Goal: Information Seeking & Learning: Understand process/instructions

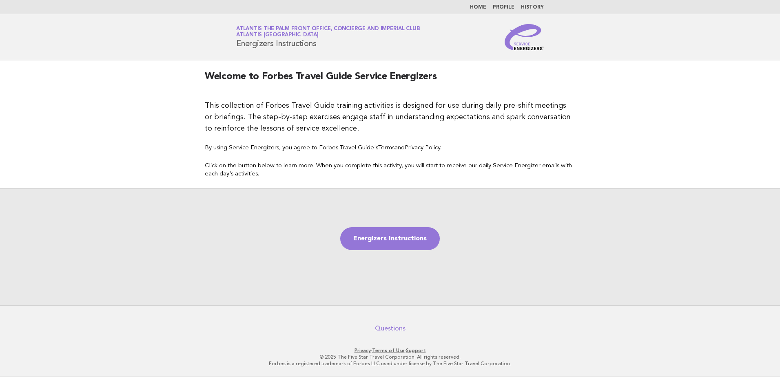
click at [481, 7] on link "Home" at bounding box center [478, 7] width 16 height 5
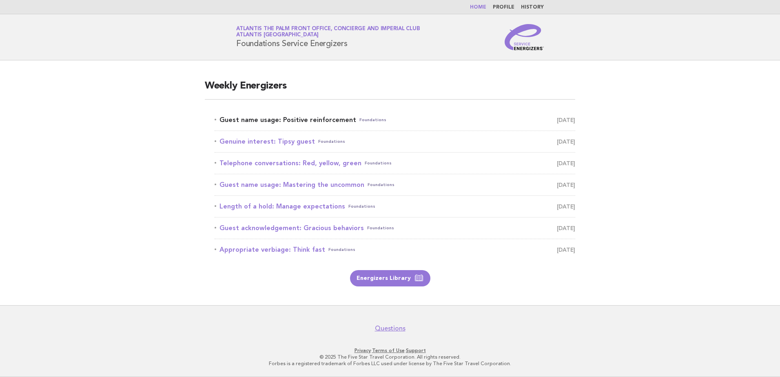
click at [314, 121] on link "Guest name usage: Positive reinforcement Foundations September 13" at bounding box center [395, 119] width 361 height 11
click at [307, 119] on link "Guest name usage: Positive reinforcement Foundations September 13" at bounding box center [395, 119] width 361 height 11
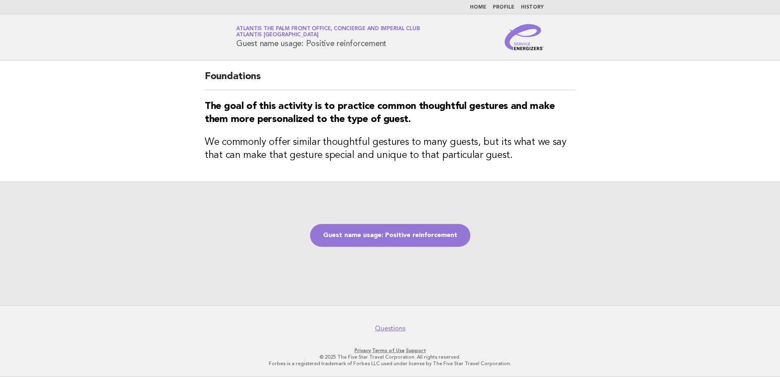
click at [391, 218] on div "Guest name usage: Positive reinforcement" at bounding box center [390, 243] width 780 height 124
click at [387, 230] on link "Guest name usage: Positive reinforcement" at bounding box center [390, 235] width 160 height 23
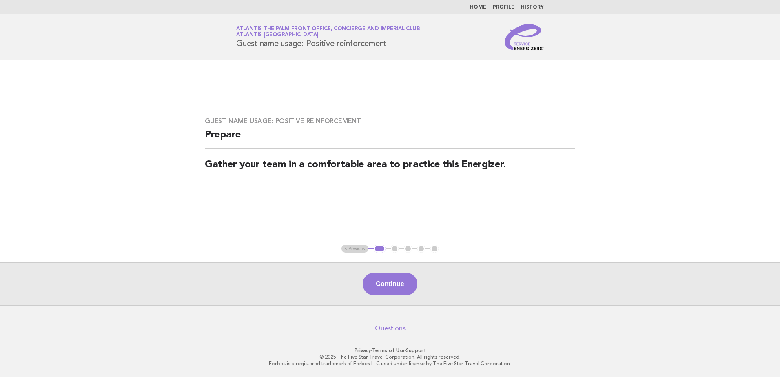
click at [406, 310] on footer "Questions Privacy · Terms of Use · Support © 2025 The Five Star Travel Corporat…" at bounding box center [390, 341] width 780 height 72
click at [395, 285] on button "Continue" at bounding box center [390, 283] width 54 height 23
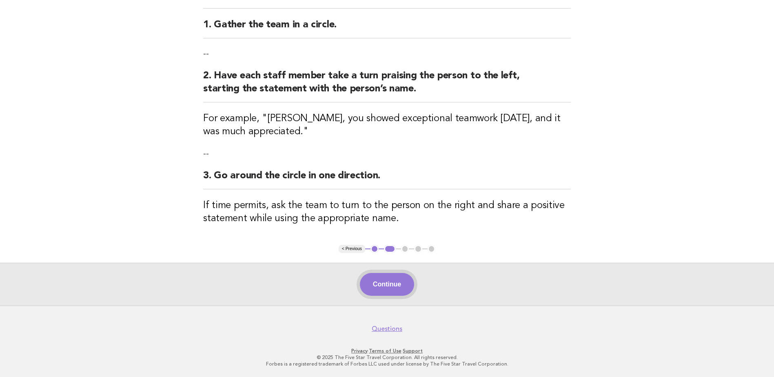
click at [388, 286] on button "Continue" at bounding box center [387, 284] width 54 height 23
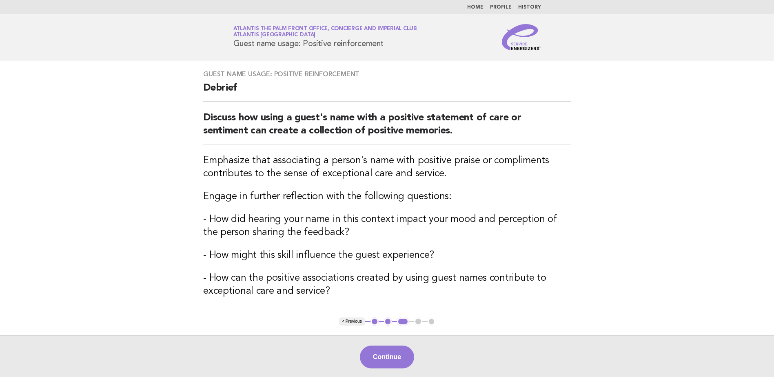
drag, startPoint x: 398, startPoint y: 356, endPoint x: 397, endPoint y: 352, distance: 4.3
click at [397, 354] on button "Continue" at bounding box center [387, 356] width 54 height 23
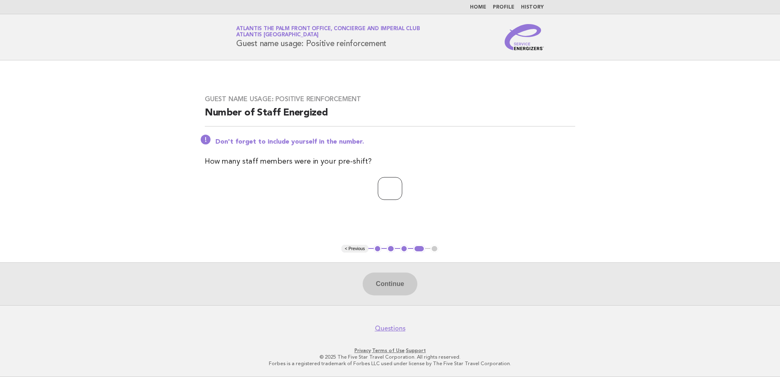
click at [382, 187] on input "number" at bounding box center [390, 188] width 24 height 23
type input "*"
click at [377, 285] on button "Continue" at bounding box center [390, 283] width 54 height 23
